Goal: Information Seeking & Learning: Learn about a topic

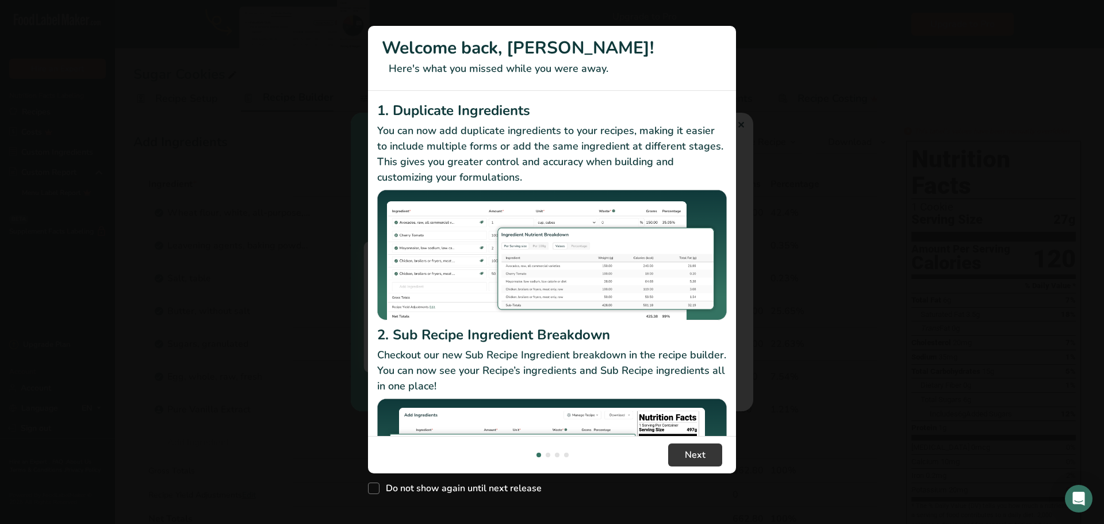
click at [743, 124] on div "New Features" at bounding box center [552, 262] width 1104 height 524
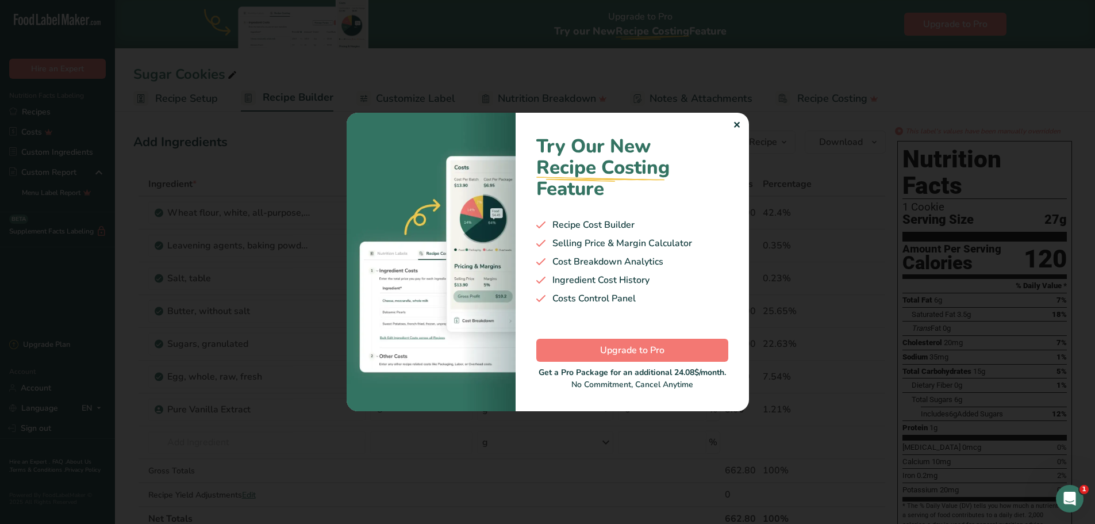
click at [737, 126] on div "✕" at bounding box center [736, 125] width 7 height 14
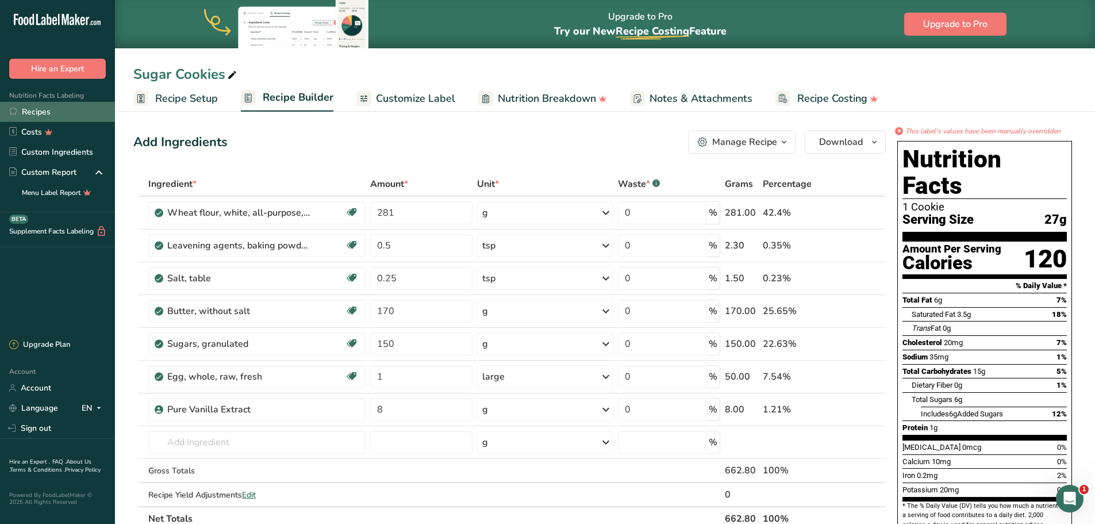
click at [49, 106] on link "Recipes" at bounding box center [57, 112] width 115 height 20
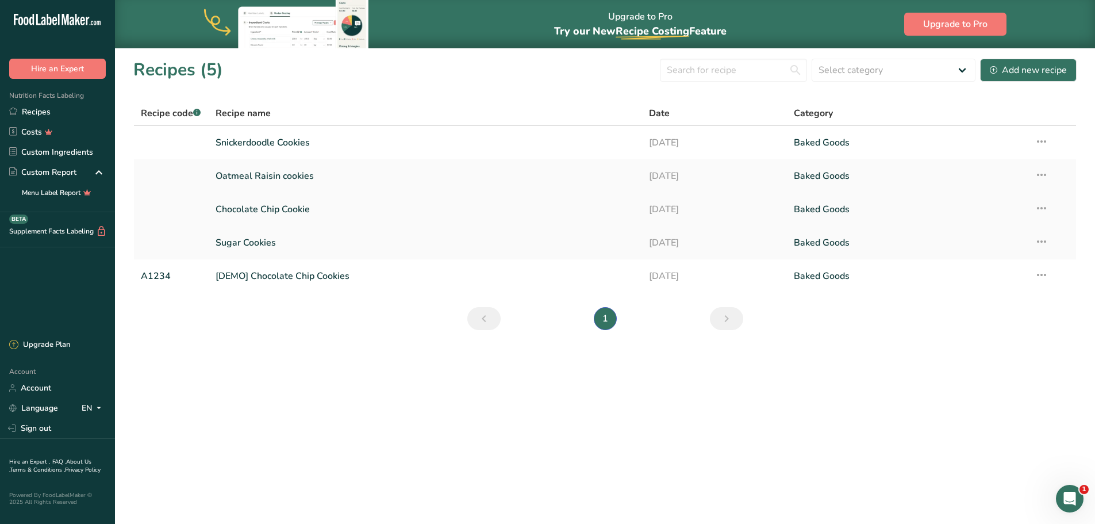
click at [268, 206] on link "Chocolate Chip Cookie" at bounding box center [426, 209] width 420 height 24
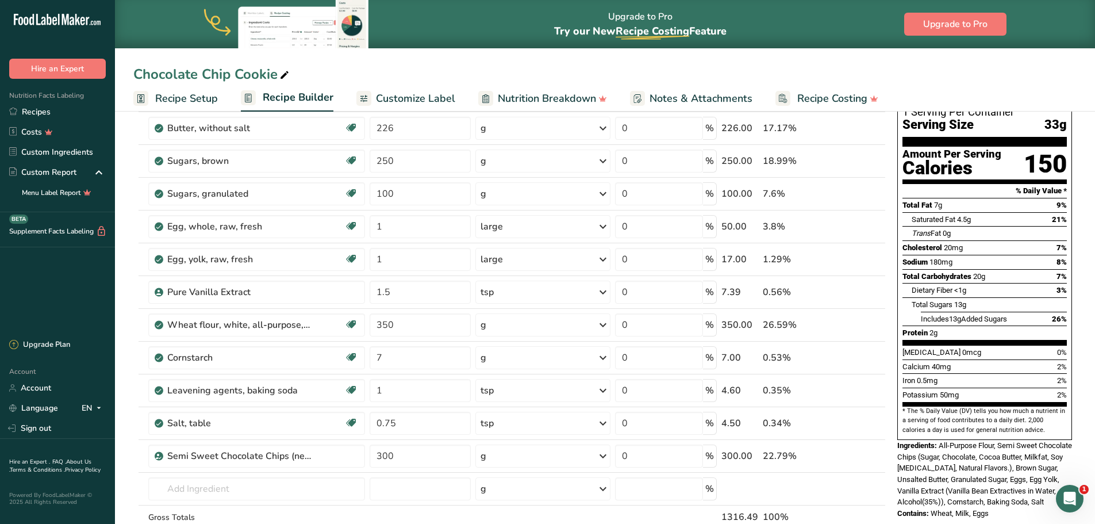
scroll to position [172, 0]
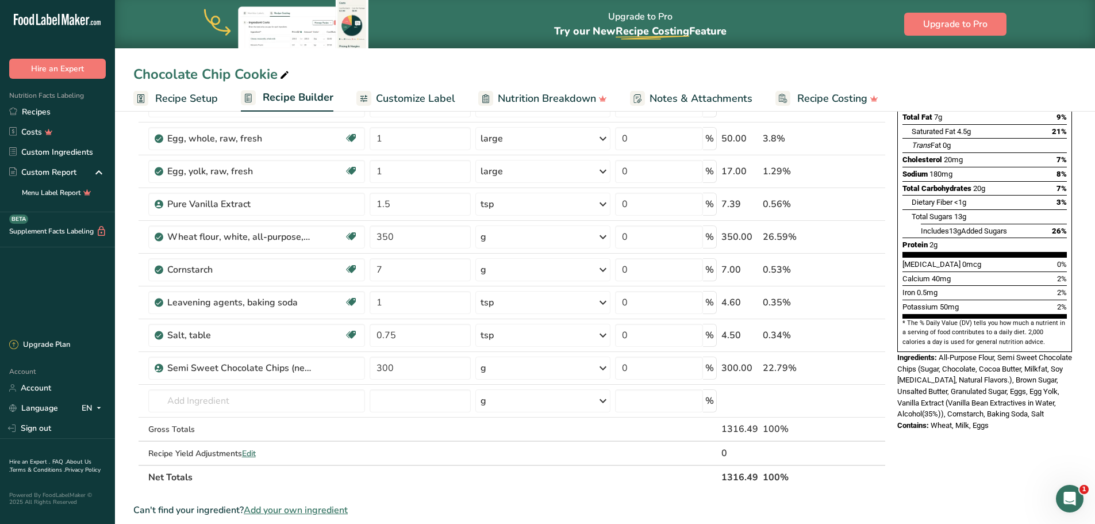
drag, startPoint x: 1004, startPoint y: 399, endPoint x: 896, endPoint y: 332, distance: 126.8
click at [896, 332] on div "Nutrition Facts 1 Serving Per Container Serving Size 33g Amount Per Serving Cal…" at bounding box center [985, 194] width 184 height 482
copy div "Ingredients: All-Purpose Flour, Semi Sweet Chocolate Chips (Sugar, Chocolate, C…"
drag, startPoint x: 31, startPoint y: 110, endPoint x: 355, endPoint y: 209, distance: 338.9
click at [31, 110] on link "Recipes" at bounding box center [57, 112] width 115 height 20
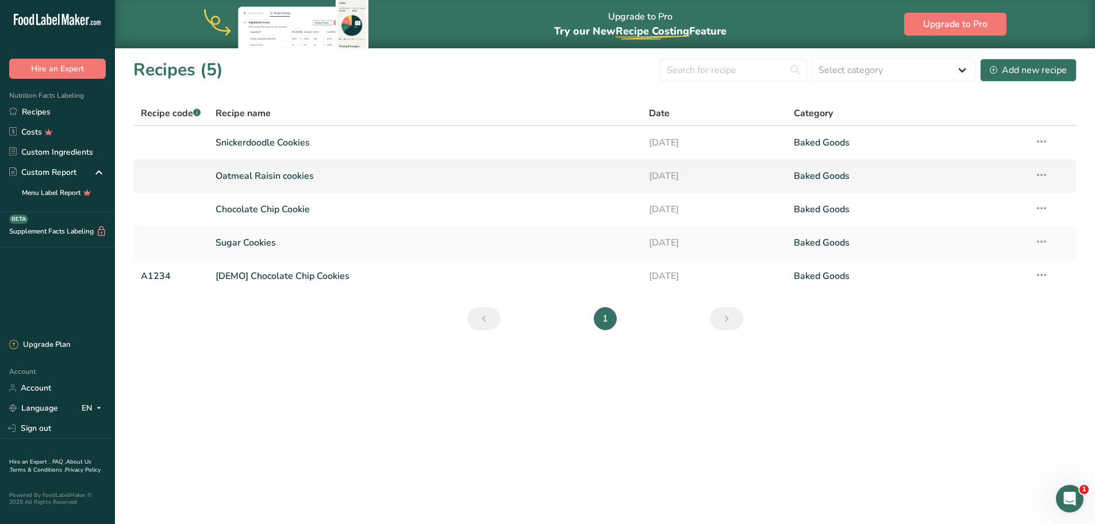
click at [291, 174] on link "Oatmeal Raisin cookies" at bounding box center [426, 176] width 420 height 24
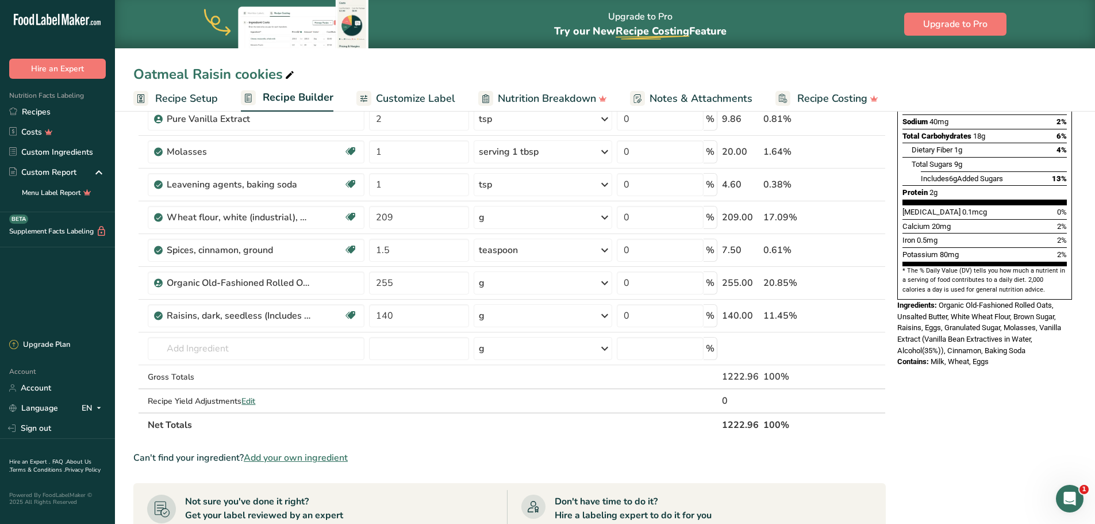
scroll to position [230, 0]
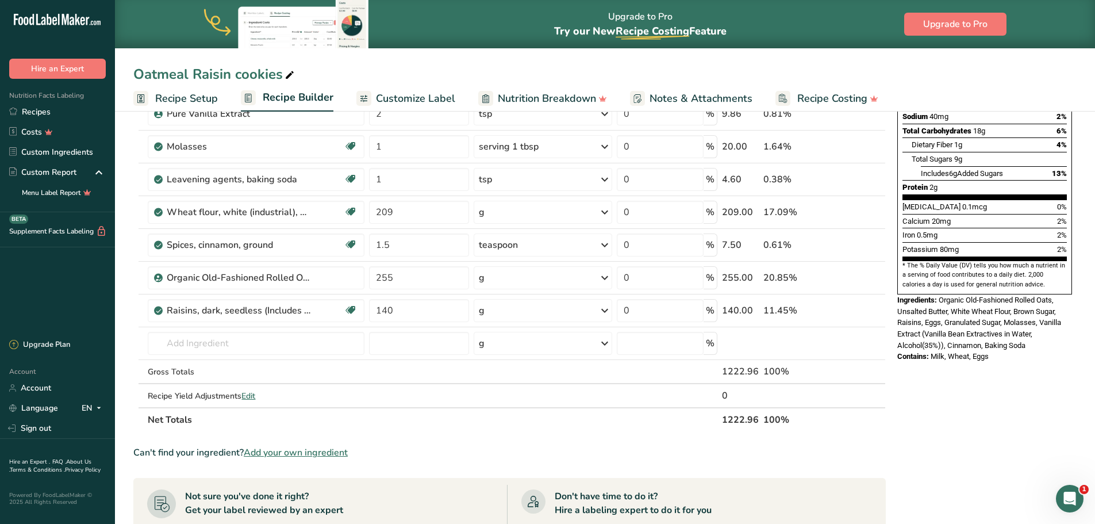
drag, startPoint x: 989, startPoint y: 332, endPoint x: 895, endPoint y: 274, distance: 110.2
click at [895, 274] on div "Nutrition Facts 1 Serving Per Container Serving Size 31g Amount Per Serving Cal…" at bounding box center [985, 131] width 184 height 471
copy div "Ingredients: Organic Old-Fashioned Rolled Oats, Unsalted Butter, White Wheat Fl…"
click at [39, 111] on link "Recipes" at bounding box center [57, 112] width 115 height 20
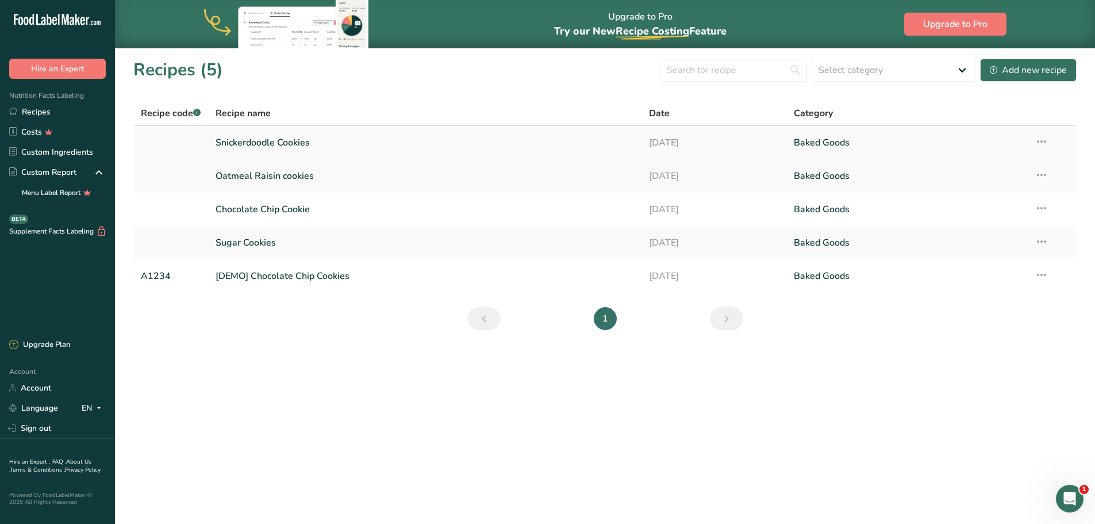
click at [275, 143] on link "Snickerdoodle Cookies" at bounding box center [426, 142] width 420 height 24
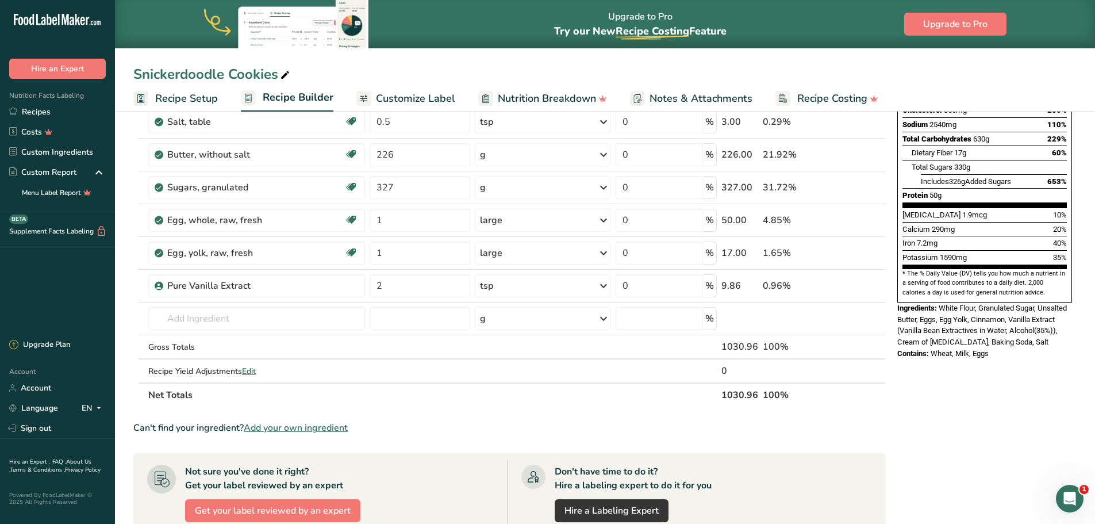
scroll to position [230, 0]
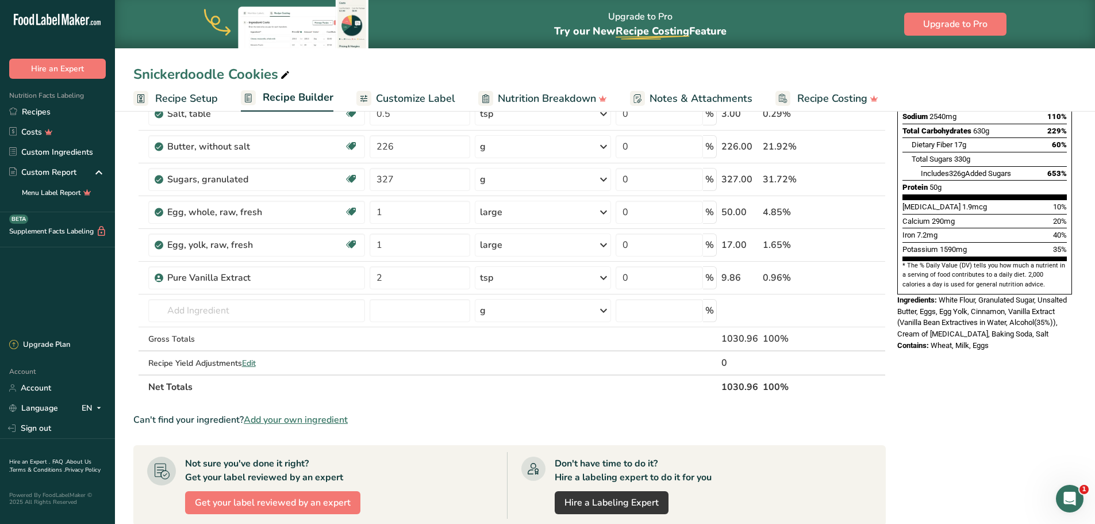
drag, startPoint x: 995, startPoint y: 318, endPoint x: 896, endPoint y: 275, distance: 108.4
click at [896, 275] on div "Nutrition Facts 1 Serving Per Container Serving Size 1031g Amount Per Serving C…" at bounding box center [985, 125] width 184 height 459
copy div "Ingredients: White Flour, Granulated Sugar, Unsalted Butter, Eggs, Egg Yolk, Ci…"
